Goal: Find specific page/section: Find specific page/section

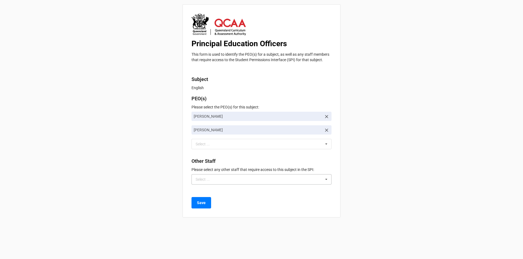
click at [324, 180] on icon at bounding box center [326, 180] width 8 height 10
type input "b"
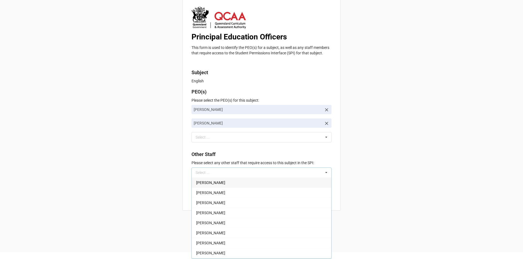
click at [408, 142] on div "Principal Education Officers This form is used to identify the PEO(s) for a sub…" at bounding box center [261, 122] width 523 height 259
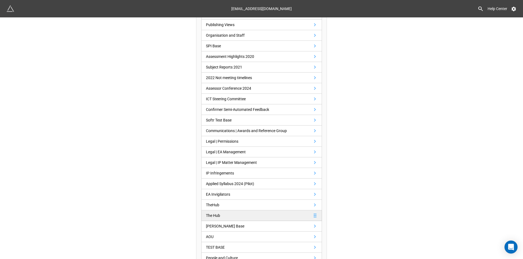
scroll to position [234, 0]
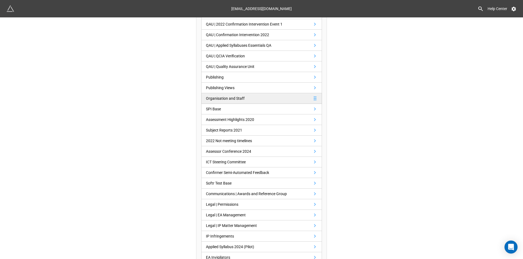
click at [243, 101] on div "Organisation and Staff" at bounding box center [226, 99] width 41 height 6
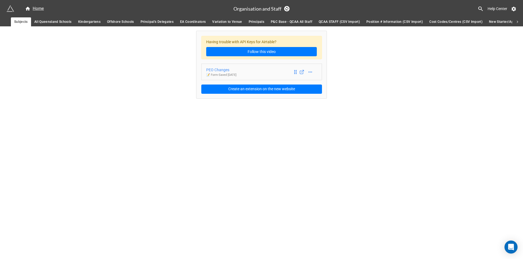
click at [220, 69] on div "PEO Changes" at bounding box center [221, 70] width 30 height 6
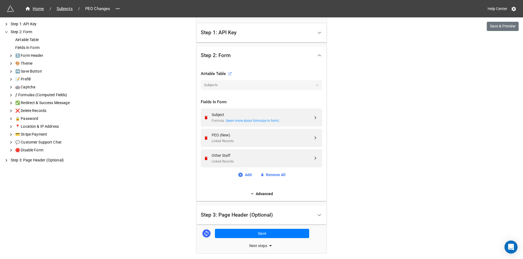
scroll to position [157, 0]
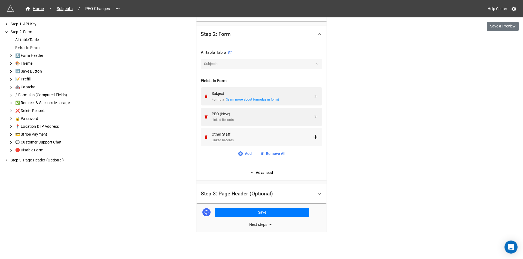
click at [252, 135] on div "Other Staff" at bounding box center [262, 134] width 101 height 6
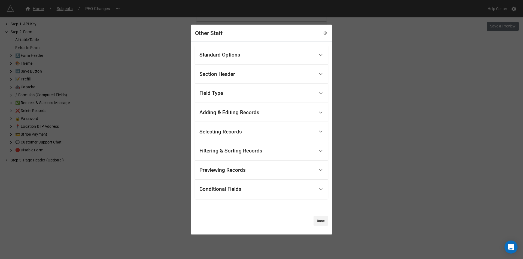
click at [256, 149] on div "Filtering & Sorting Records" at bounding box center [230, 150] width 63 height 5
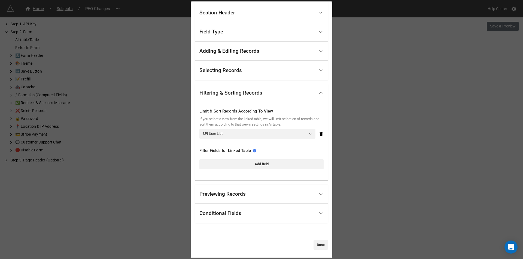
scroll to position [39, 0]
click at [315, 246] on link "Done" at bounding box center [320, 245] width 14 height 10
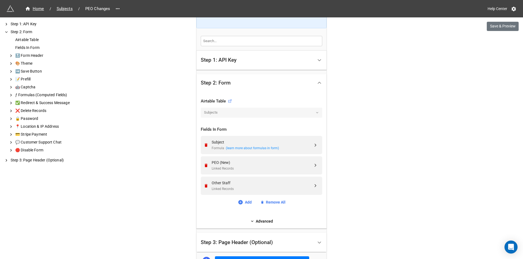
scroll to position [103, 0]
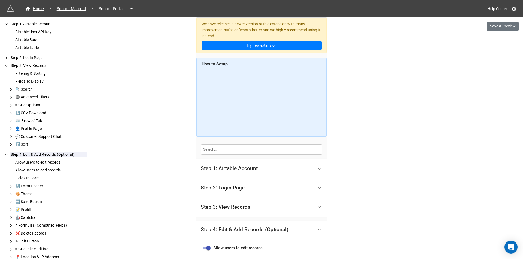
scroll to position [207, 0]
